Goal: Transaction & Acquisition: Book appointment/travel/reservation

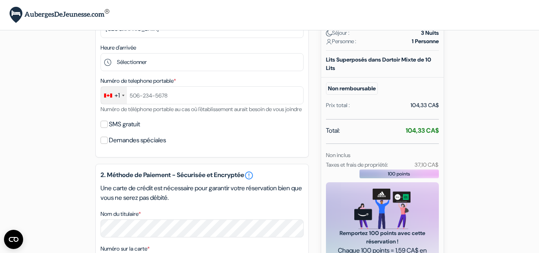
scroll to position [169, 0]
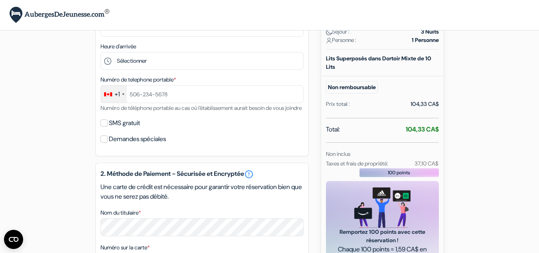
click at [539, 106] on html "Langue [GEOGRAPHIC_DATA] [GEOGRAPHIC_DATA] [GEOGRAPHIC_DATA]" at bounding box center [269, 135] width 539 height 608
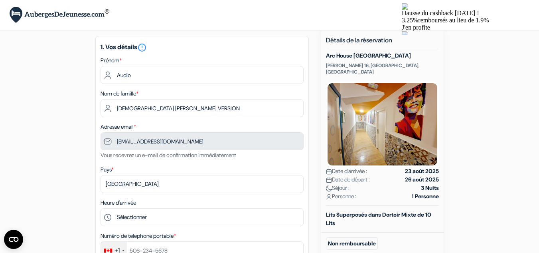
scroll to position [0, 0]
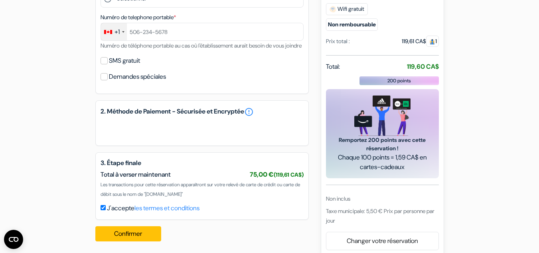
scroll to position [264, 0]
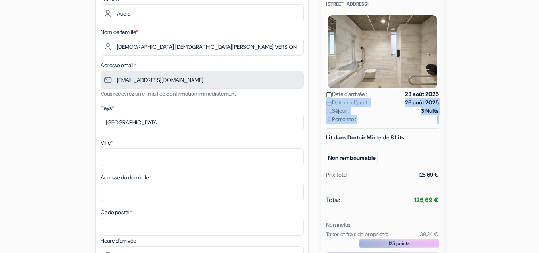
scroll to position [105, 0]
drag, startPoint x: 537, startPoint y: 93, endPoint x: 545, endPoint y: 120, distance: 28.4
click at [539, 120] on html "Langue [GEOGRAPHIC_DATA] [GEOGRAPHIC_DATA] [GEOGRAPHIC_DATA]" at bounding box center [269, 188] width 539 height 587
click at [513, 103] on form "Départ add_box Auberge Unite Barcelona Avinguda Icària 145, Barcelone, Espagne …" at bounding box center [269, 190] width 539 height 529
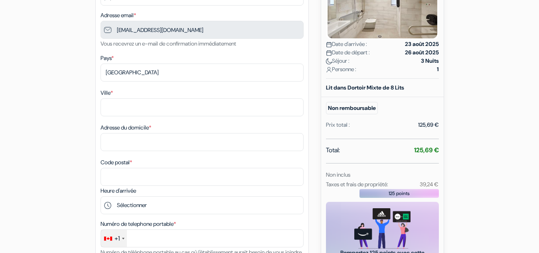
scroll to position [156, 0]
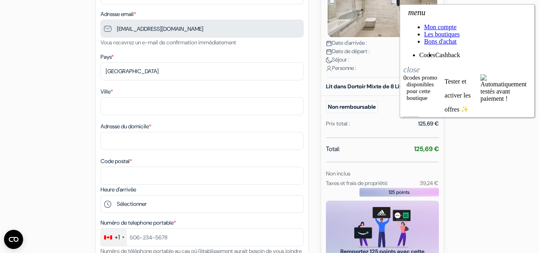
click at [420, 61] on icon "close" at bounding box center [411, 67] width 16 height 12
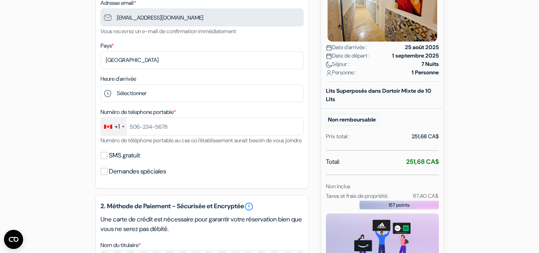
click at [539, 137] on html "Langue Fermer Monnaie Fermer" at bounding box center [269, 152] width 539 height 639
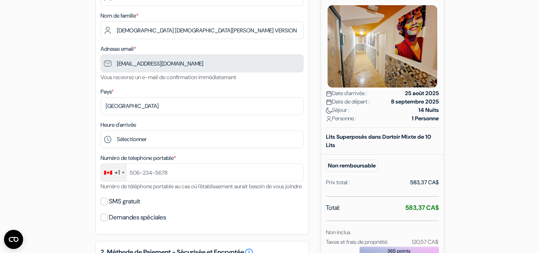
scroll to position [120, 0]
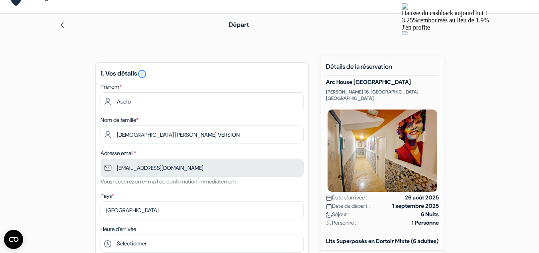
scroll to position [15, 0]
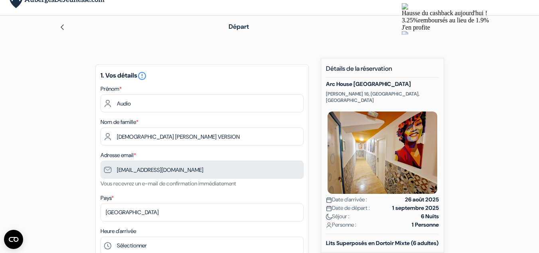
click at [61, 30] on img at bounding box center [62, 27] width 6 height 6
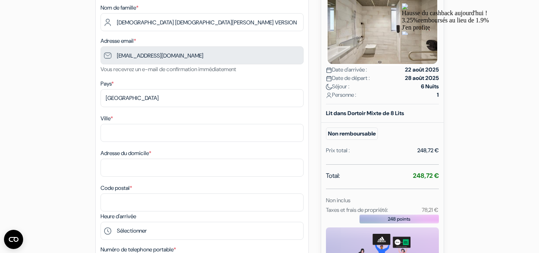
scroll to position [105, 0]
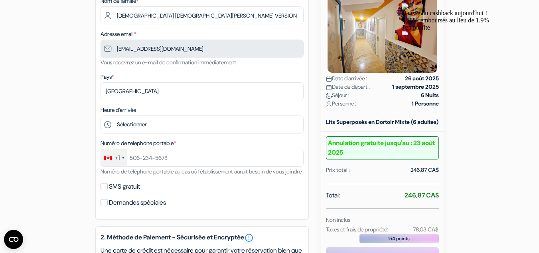
drag, startPoint x: 0, startPoint y: 0, endPoint x: 545, endPoint y: 118, distance: 557.2
click at [539, 118] on html "Langue Fermer Monnaie Fermer" at bounding box center [269, 183] width 539 height 639
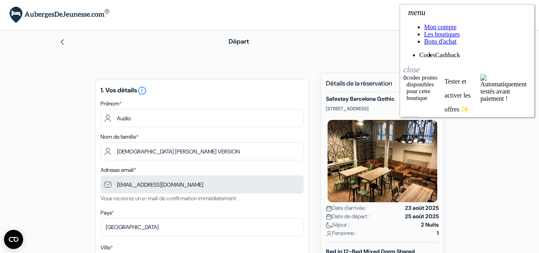
click at [420, 61] on icon "close" at bounding box center [411, 67] width 16 height 12
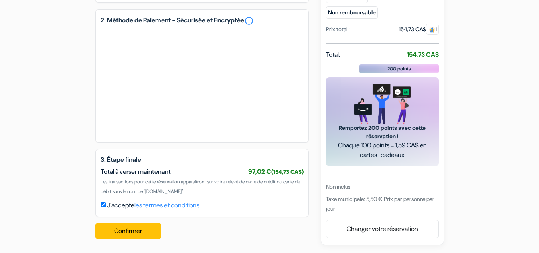
scroll to position [362, 0]
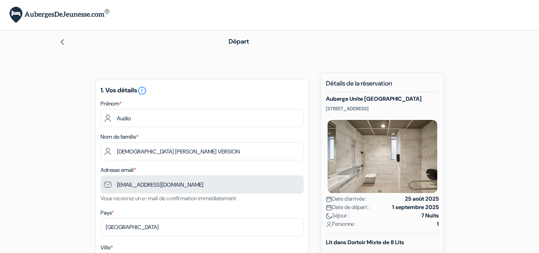
click at [61, 42] on img at bounding box center [62, 42] width 6 height 6
click at [65, 40] on img at bounding box center [62, 42] width 6 height 6
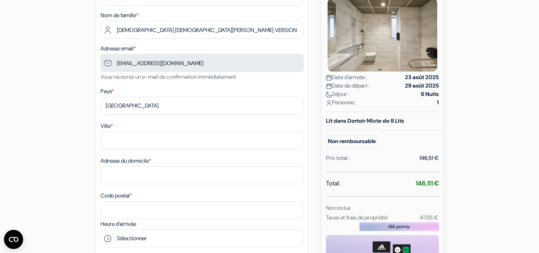
click at [315, 49] on div "add_box Auberge Unite Barcelona [STREET_ADDRESS] Détails de l'établissement X n…" at bounding box center [269, 256] width 455 height 610
click at [481, 64] on div "add_box Auberge Unite Barcelona [STREET_ADDRESS] Détails de l'établissement X n…" at bounding box center [269, 256] width 455 height 610
